Goal: Navigation & Orientation: Find specific page/section

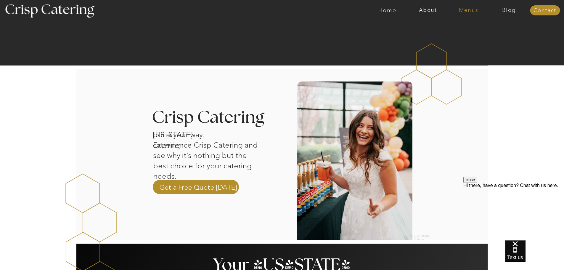
click at [470, 9] on nav "Menus" at bounding box center [469, 10] width 41 height 6
click at [458, 36] on nav "Winter (Sep-Feb)" at bounding box center [468, 35] width 49 height 6
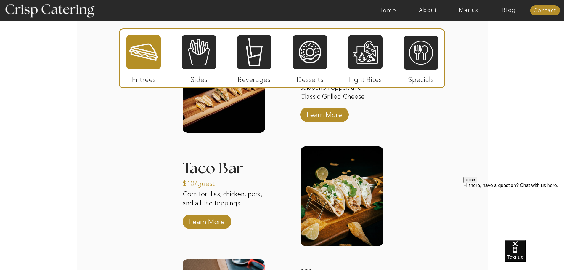
scroll to position [792, 0]
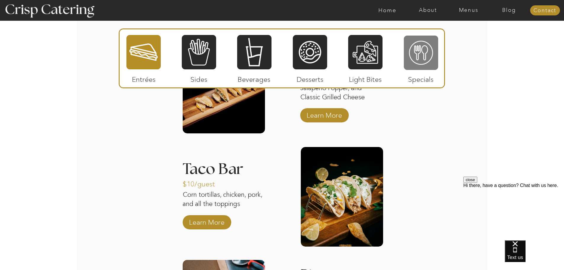
click at [414, 56] on div at bounding box center [421, 53] width 34 height 36
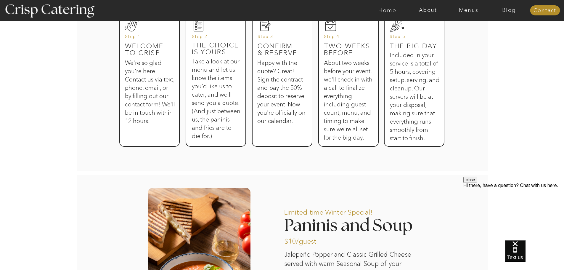
scroll to position [436, 0]
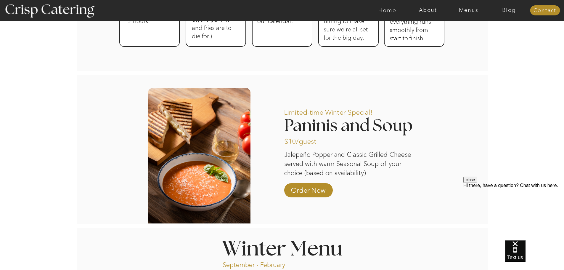
click at [468, 12] on nav "Menus" at bounding box center [469, 10] width 41 height 6
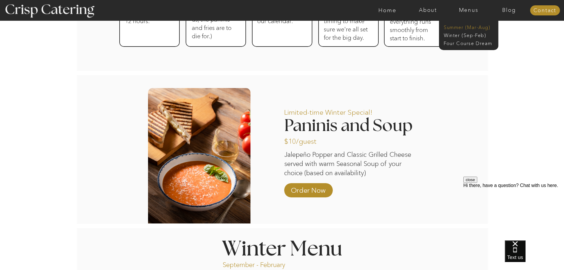
click at [463, 27] on nav "Summer (Mar-Aug)" at bounding box center [470, 27] width 53 height 6
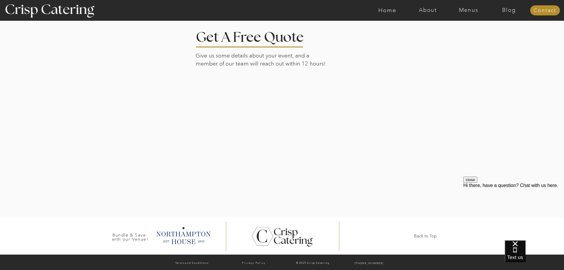
scroll to position [1197, 0]
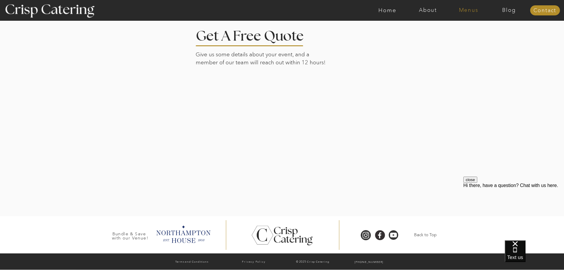
click at [471, 8] on nav "Menus" at bounding box center [469, 10] width 41 height 6
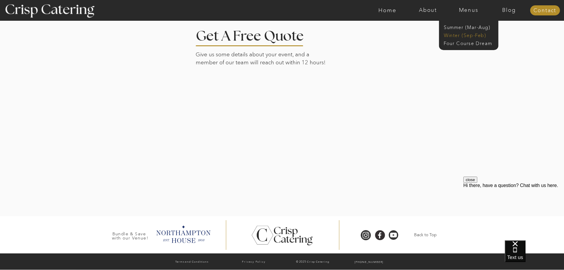
click at [455, 35] on nav "Winter (Sep-Feb)" at bounding box center [468, 35] width 49 height 6
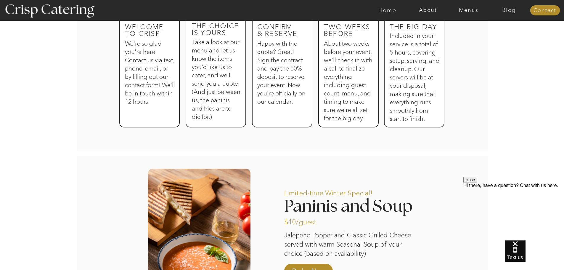
scroll to position [474, 0]
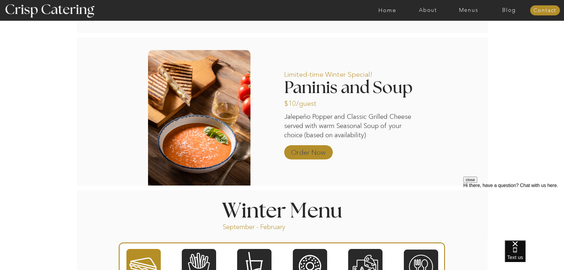
click at [314, 151] on p "Order Now" at bounding box center [308, 150] width 39 height 17
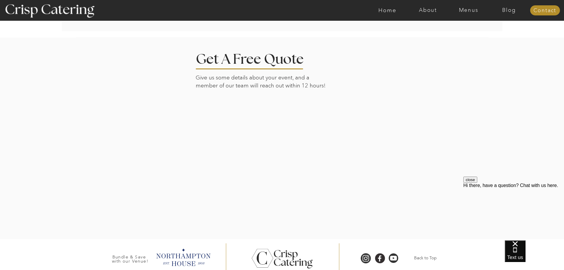
scroll to position [1325, 0]
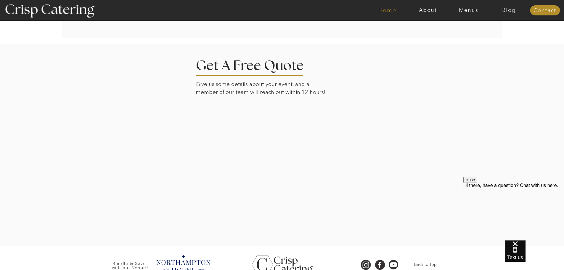
click at [382, 11] on nav "Home" at bounding box center [387, 10] width 41 height 6
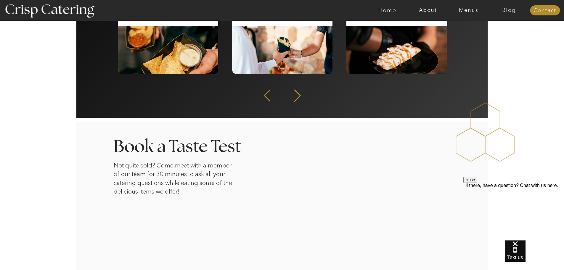
scroll to position [948, 0]
